Goal: Task Accomplishment & Management: Complete application form

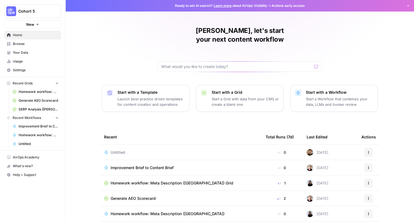
click at [51, 15] on button "Cohort 5" at bounding box center [32, 11] width 57 height 14
type input "x"
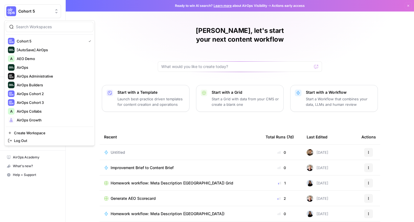
click at [128, 66] on div "[PERSON_NAME], let's start your next content workflow Start with a Template Lau…" at bounding box center [240, 130] width 348 height 261
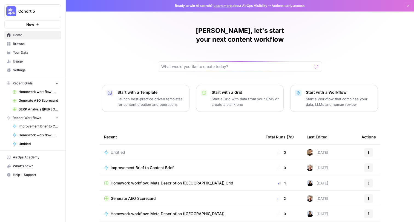
click at [41, 70] on span "Settings" at bounding box center [36, 70] width 46 height 5
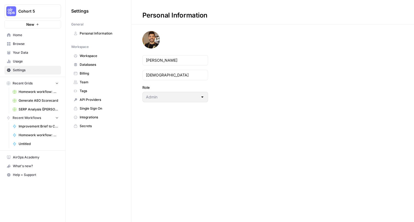
click at [89, 78] on link "Team" at bounding box center [98, 82] width 54 height 9
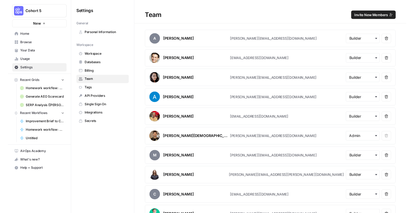
scroll to position [1469, 0]
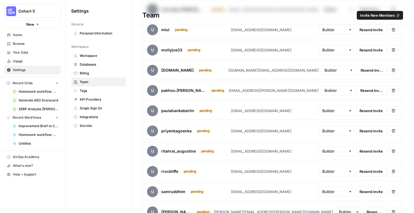
click at [334, 107] on div "button" at bounding box center [336, 111] width 35 height 10
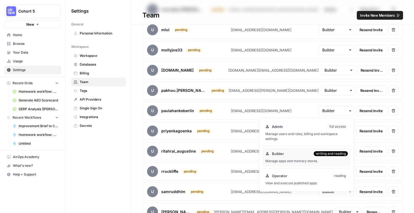
click at [363, 108] on span "Resend invite" at bounding box center [371, 110] width 23 height 5
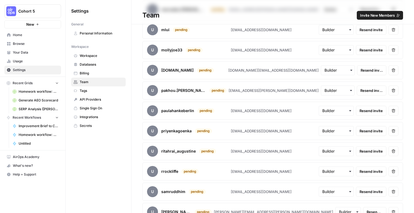
click at [366, 109] on span "Resend invite" at bounding box center [371, 110] width 23 height 5
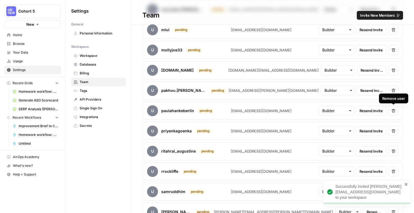
click at [393, 111] on icon "button" at bounding box center [394, 111] width 4 height 4
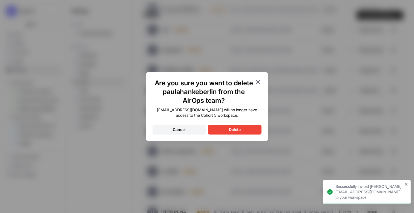
click at [230, 128] on div "Delete" at bounding box center [235, 129] width 12 height 5
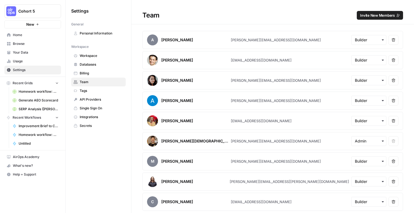
scroll to position [0, 0]
click at [377, 13] on span "Invite New Members" at bounding box center [377, 15] width 35 height 5
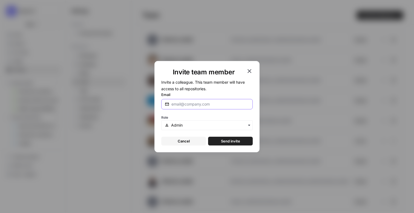
click at [230, 105] on input "Email" at bounding box center [210, 104] width 78 height 5
paste input "[EMAIL_ADDRESS][DOMAIN_NAME]"
type input "[EMAIL_ADDRESS][DOMAIN_NAME]"
click at [203, 123] on input "text" at bounding box center [210, 125] width 78 height 5
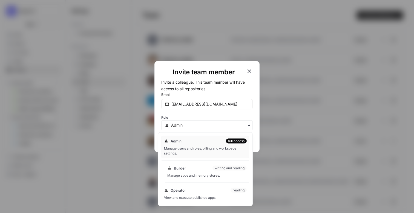
click at [198, 171] on div "Builder writing and reading" at bounding box center [206, 168] width 79 height 5
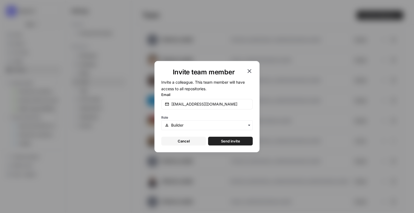
click at [240, 140] on span "Send invite" at bounding box center [230, 141] width 19 height 5
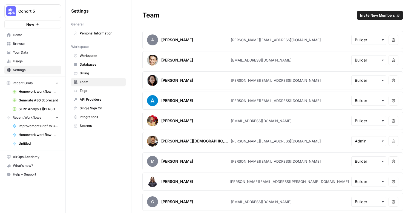
click at [375, 19] on button "Invite New Members" at bounding box center [380, 15] width 46 height 9
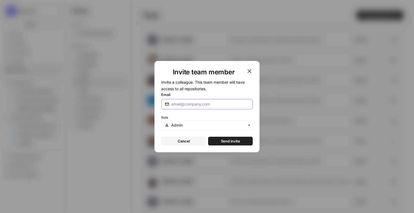
click at [210, 104] on input "Email" at bounding box center [210, 104] width 78 height 5
paste input "[EMAIL_ADDRESS][DOMAIN_NAME]"
type input "[EMAIL_ADDRESS][DOMAIN_NAME]"
click at [214, 125] on input "text" at bounding box center [210, 125] width 78 height 5
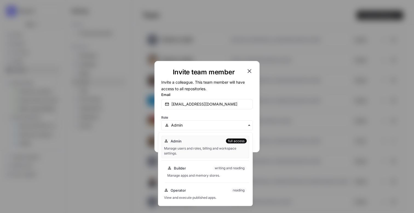
click at [210, 167] on div "Builder writing and reading" at bounding box center [206, 168] width 79 height 5
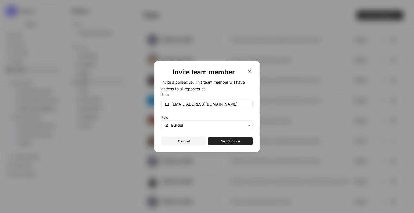
click at [238, 140] on span "Send invite" at bounding box center [230, 141] width 19 height 5
